Goal: Task Accomplishment & Management: Use online tool/utility

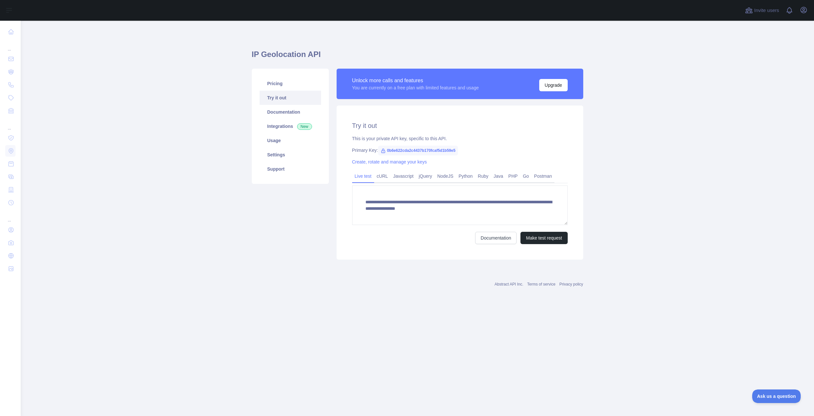
click at [437, 150] on span "0b6e622cda2c4437b170fcaf5d1b59e5" at bounding box center [418, 151] width 80 height 10
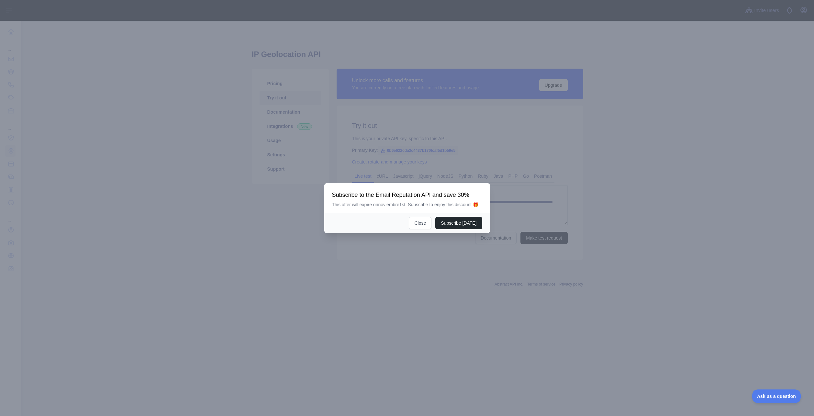
click at [437, 150] on div at bounding box center [407, 208] width 814 height 416
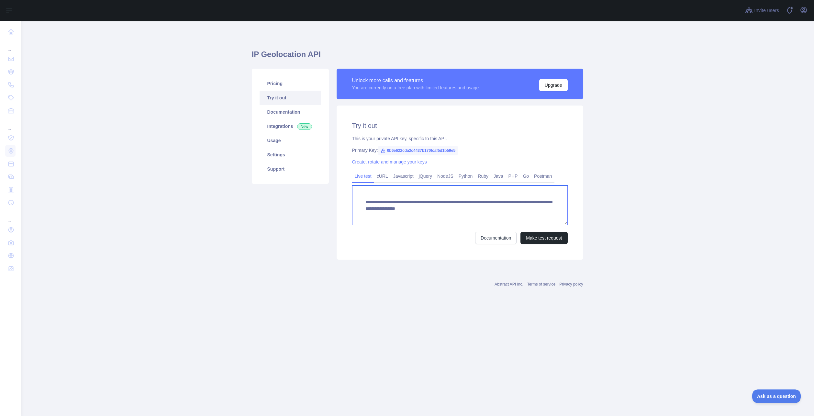
drag, startPoint x: 364, startPoint y: 202, endPoint x: 400, endPoint y: 95, distance: 112.9
click at [446, 201] on textarea "**********" at bounding box center [460, 204] width 216 height 39
drag, startPoint x: 455, startPoint y: 150, endPoint x: 384, endPoint y: 151, distance: 70.6
click at [384, 151] on span "0b6e622cda2c4437b170fcaf5d1b59e5" at bounding box center [418, 151] width 80 height 10
copy span "0b6e622cda2c4437b170fcaf5d1b59e5"
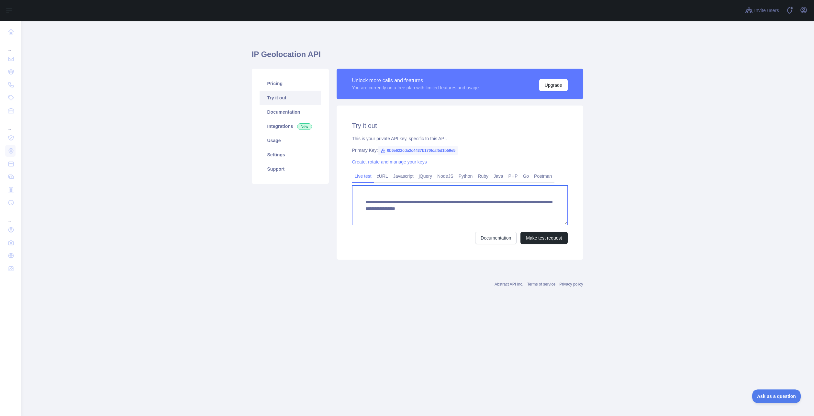
click at [365, 201] on textarea "**********" at bounding box center [460, 204] width 216 height 39
drag, startPoint x: 458, startPoint y: 148, endPoint x: 385, endPoint y: 151, distance: 72.2
click at [385, 151] on div "Primary Key: 0b6e622cda2c4437b170fcaf5d1b59e5" at bounding box center [460, 150] width 216 height 6
copy span "0b6e622cda2c4437b170fcaf5d1b59e5"
